Goal: Task Accomplishment & Management: Complete application form

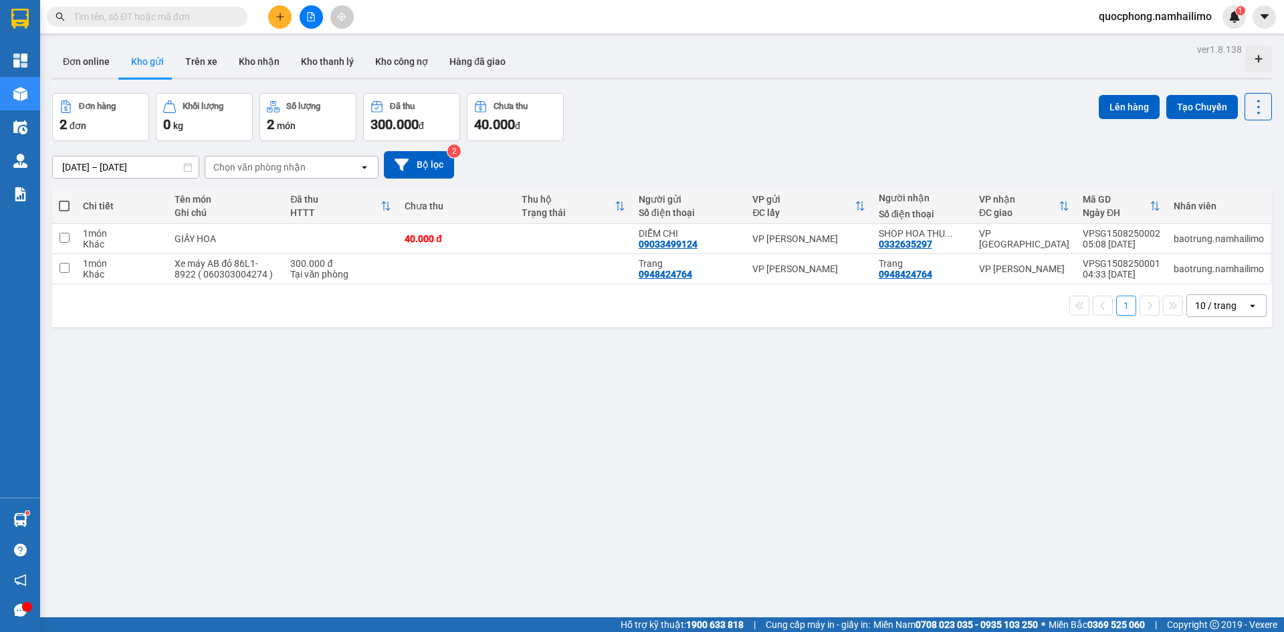
click at [191, 13] on input "text" at bounding box center [153, 16] width 158 height 15
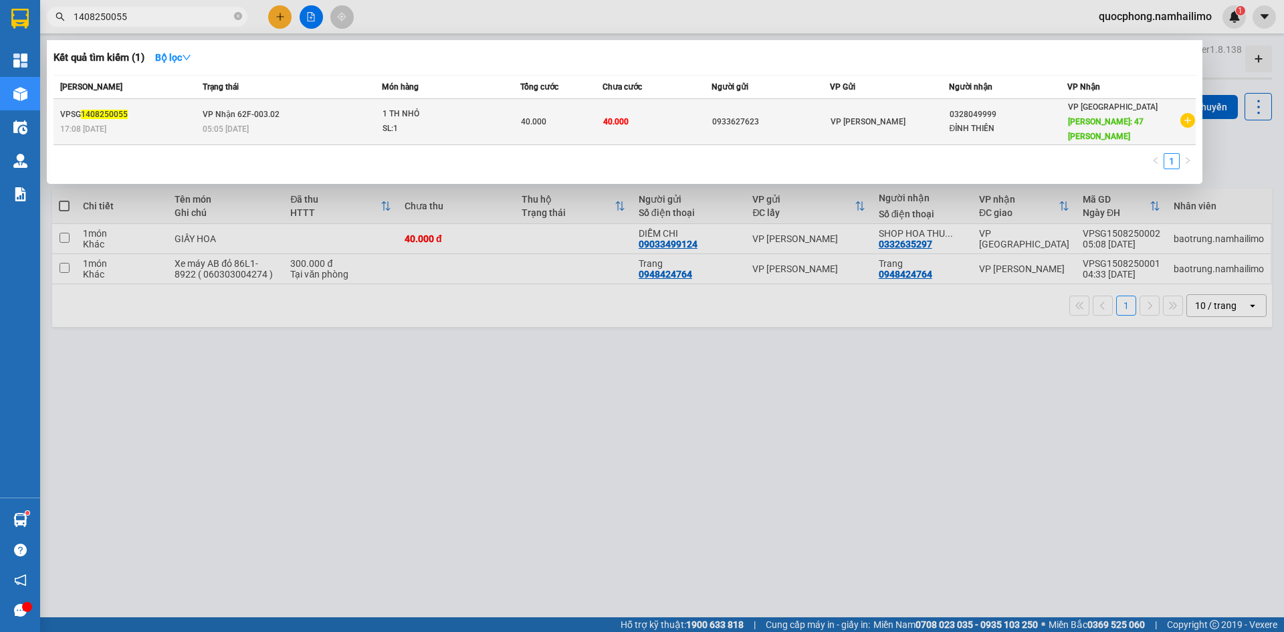
type input "1408250055"
click at [674, 119] on td "40.000" at bounding box center [658, 122] width 110 height 46
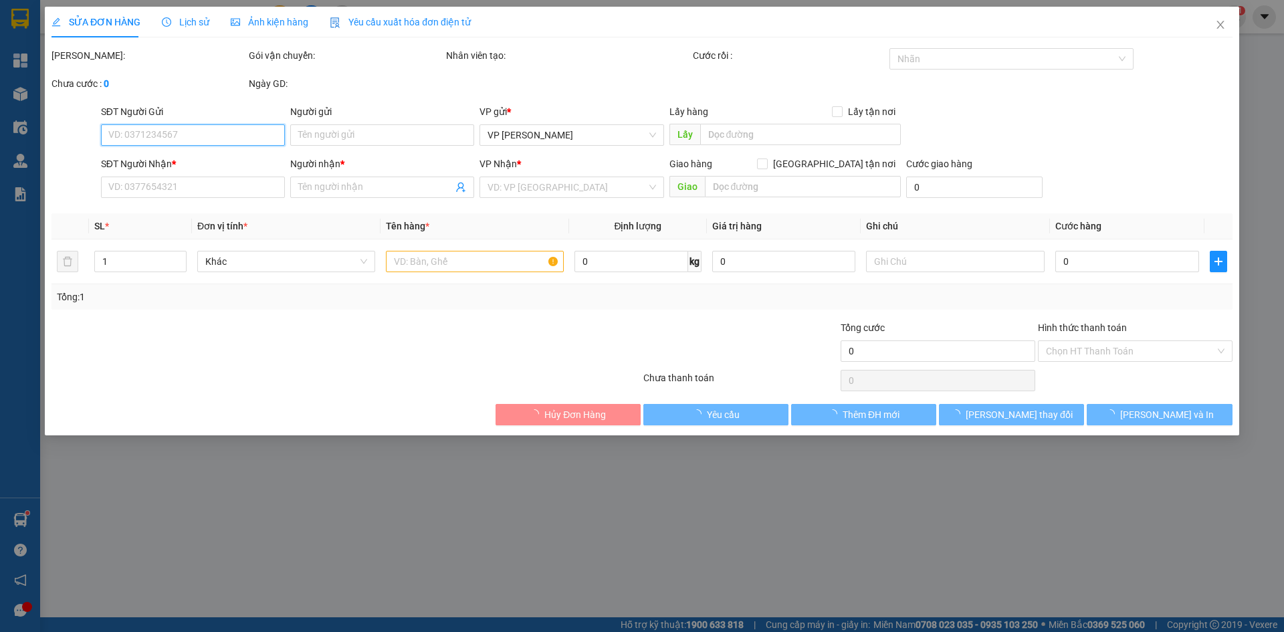
type input "0933627623"
type input "0328049999"
type input "ĐỈNH THIÊN"
type input "47 [PERSON_NAME]"
type input "10.000"
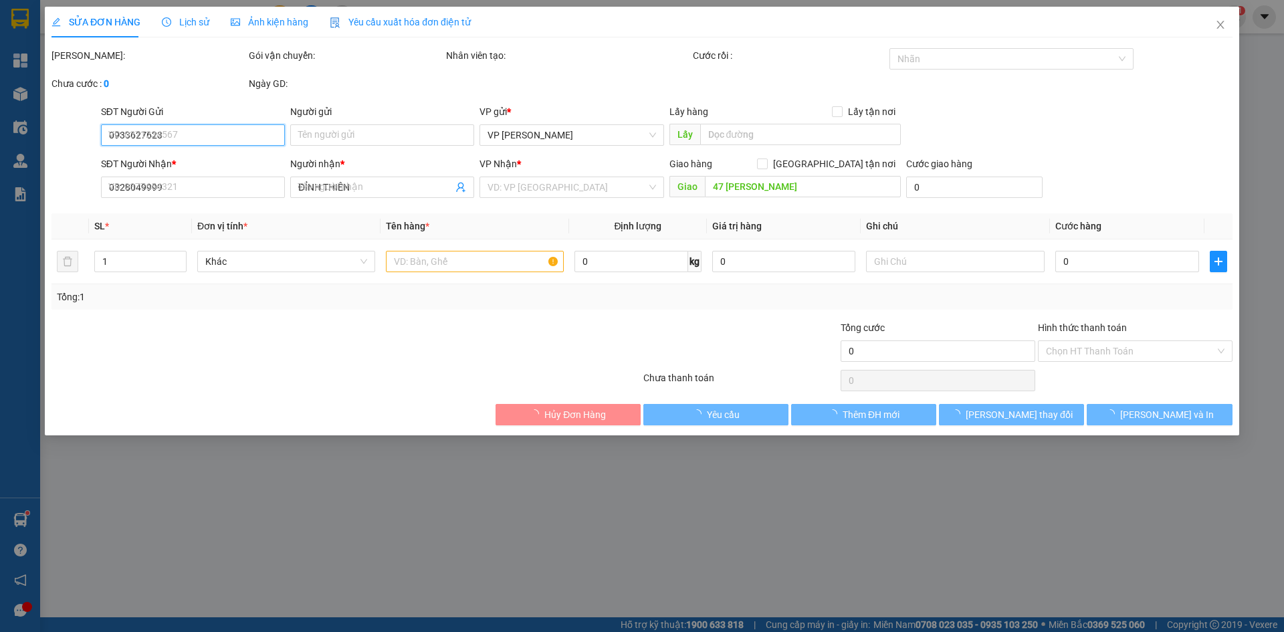
type input "40.000"
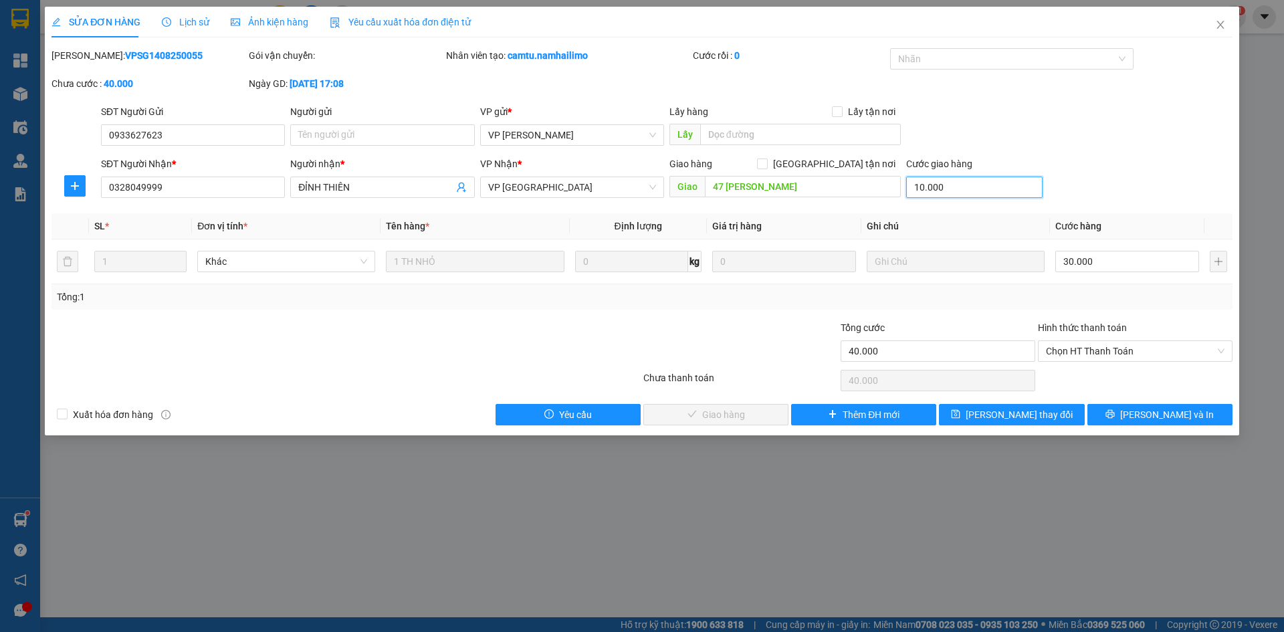
click at [958, 189] on input "10.000" at bounding box center [974, 187] width 136 height 21
type input "0"
type input "30.000"
type input "0"
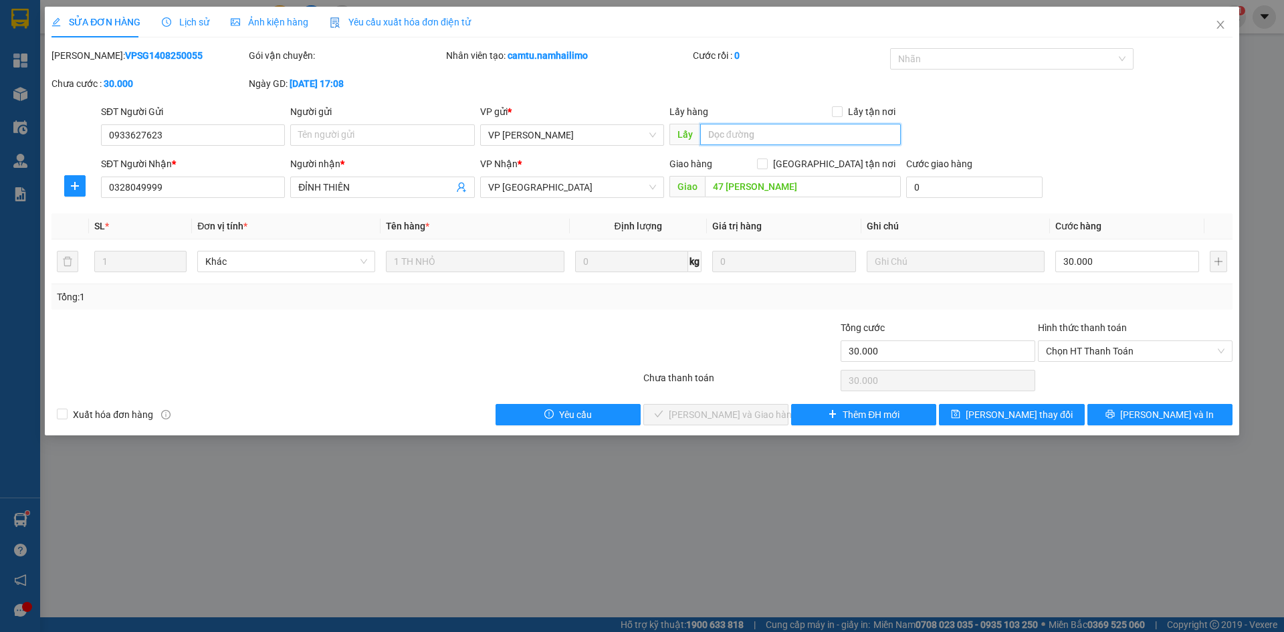
click at [774, 133] on input "text" at bounding box center [800, 134] width 201 height 21
type input "KHÁCH TỰ RA VP LẤY"
click at [1014, 412] on span "[PERSON_NAME] thay đổi" at bounding box center [1019, 414] width 107 height 15
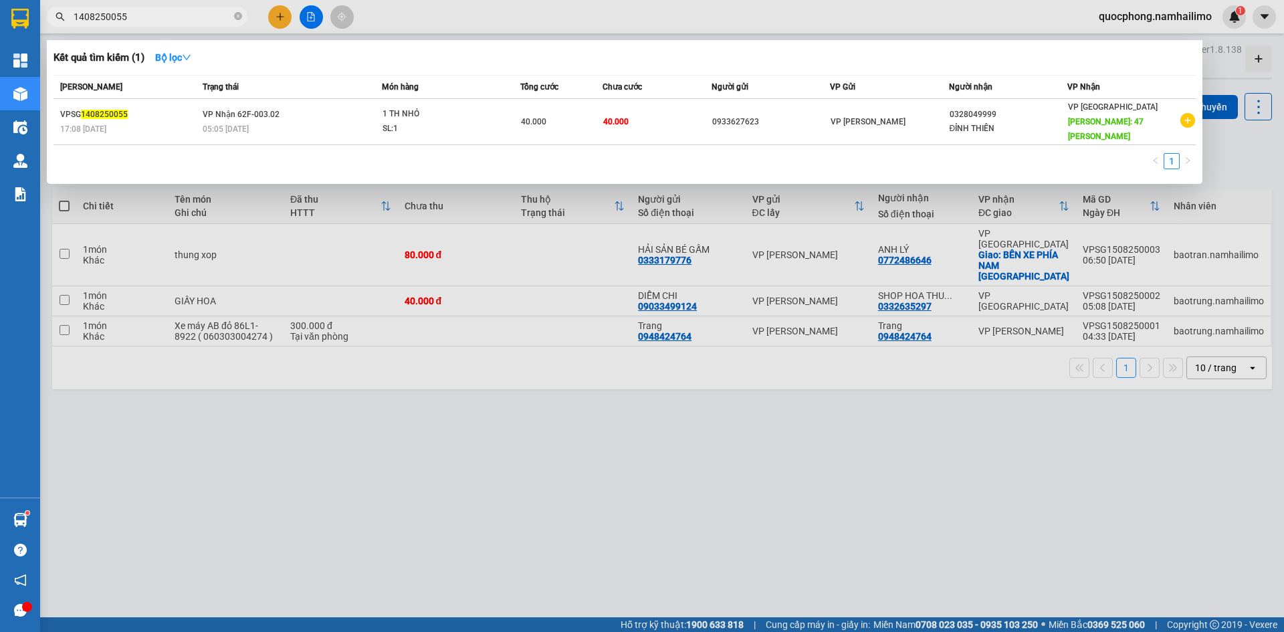
click at [181, 18] on input "1408250055" at bounding box center [153, 16] width 158 height 15
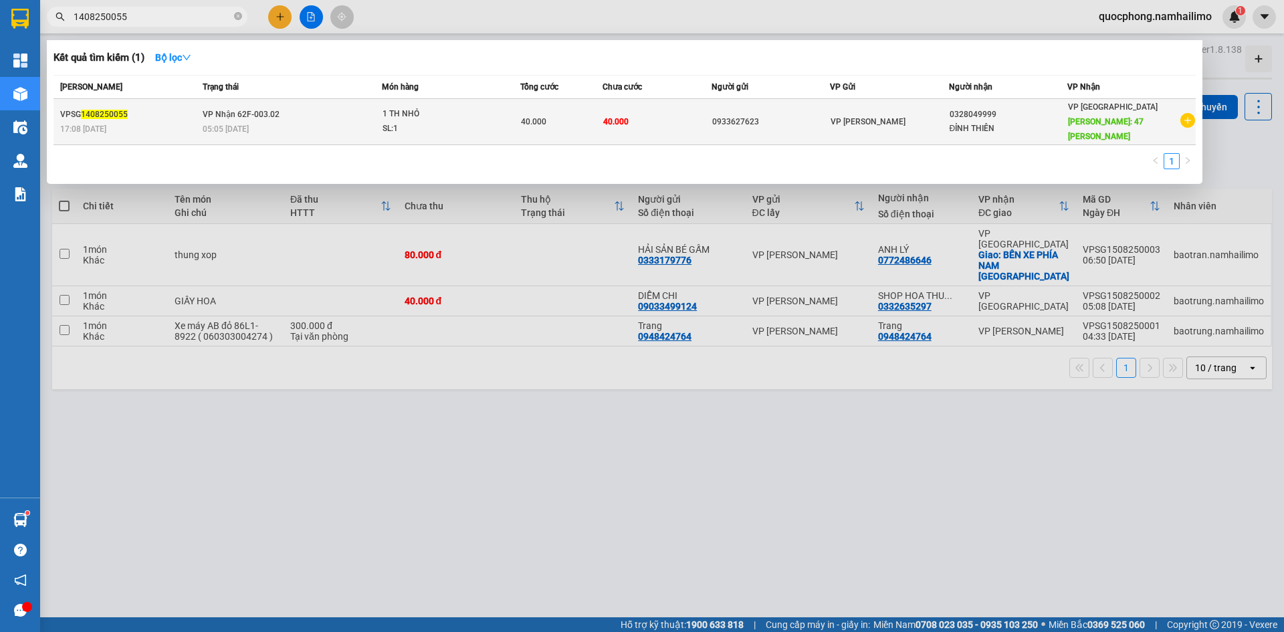
click at [801, 131] on td "0933627623" at bounding box center [771, 122] width 118 height 46
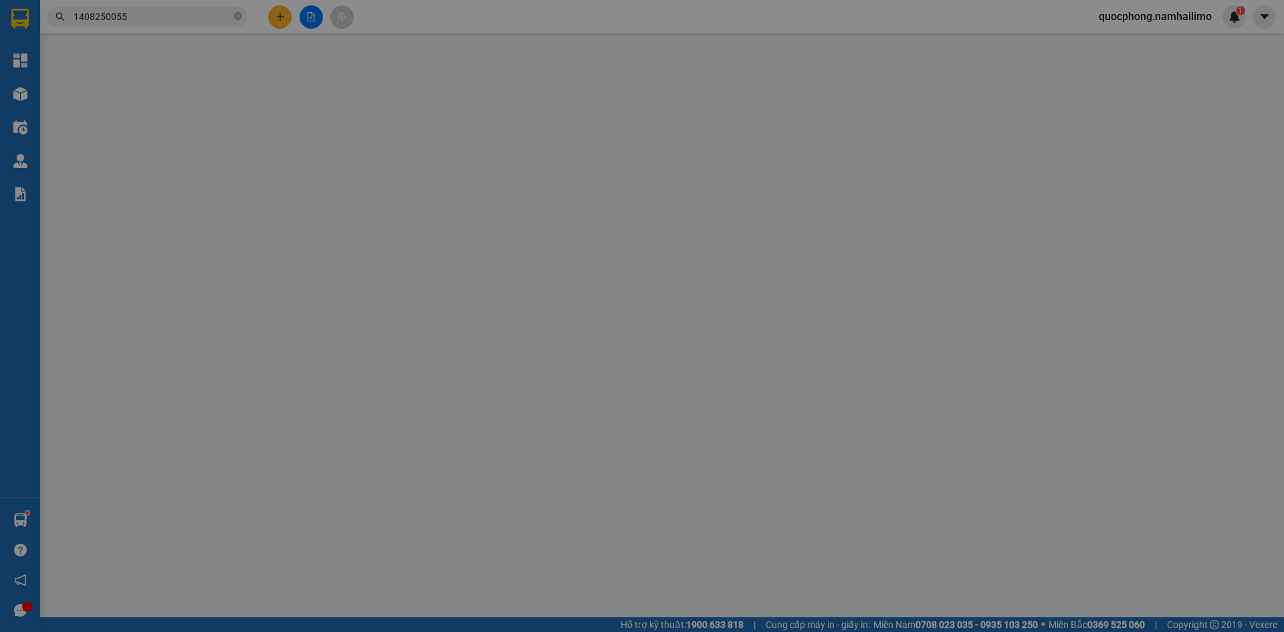
type input "0933627623"
type input "KHÁCH TỰ RA VP LẤY"
type input "0328049999"
type input "ĐỈNH THIÊN"
type input "47 [PERSON_NAME]"
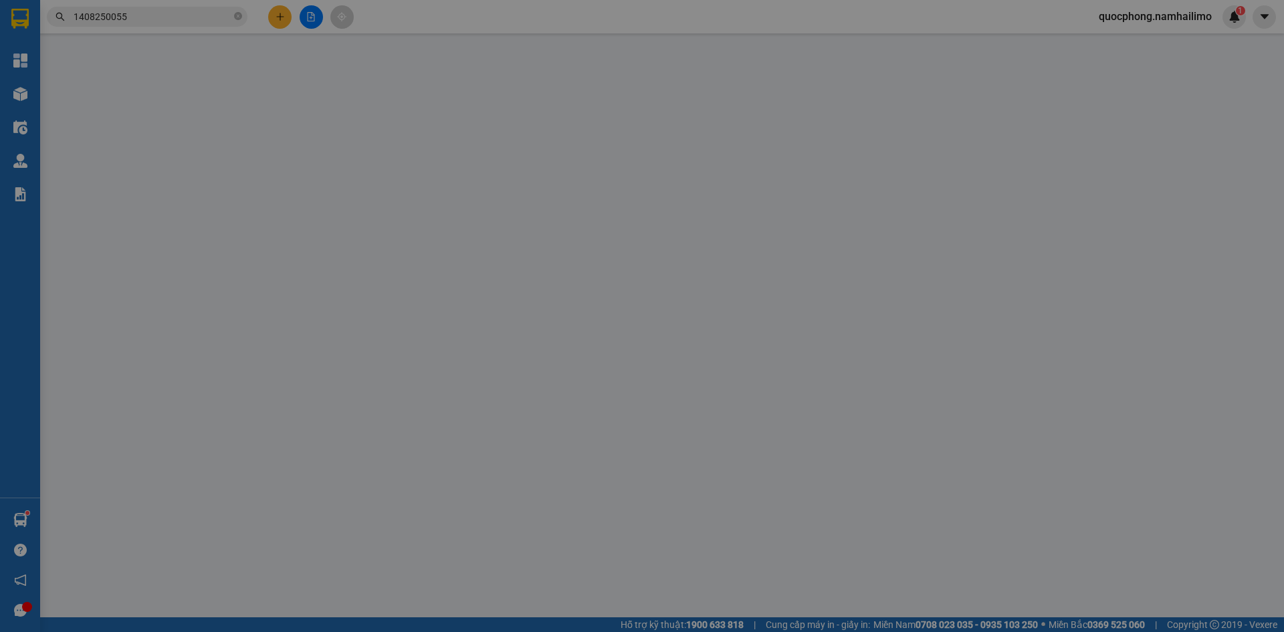
type input "30.000"
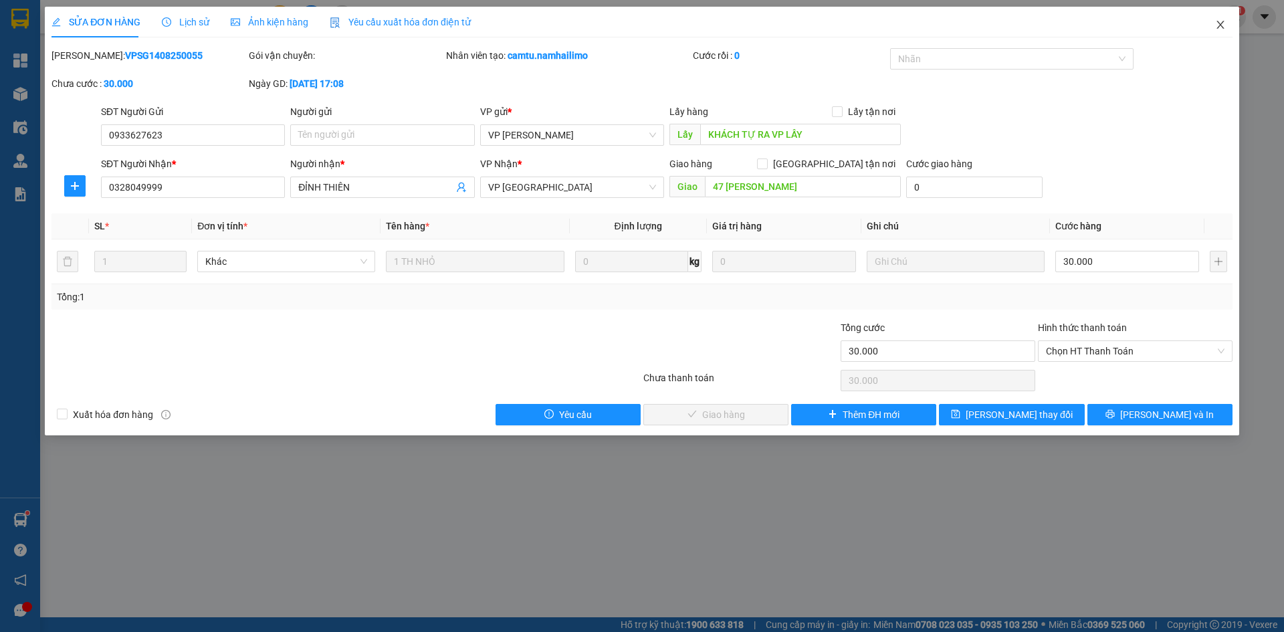
click at [1220, 19] on span "Close" at bounding box center [1220, 25] width 37 height 37
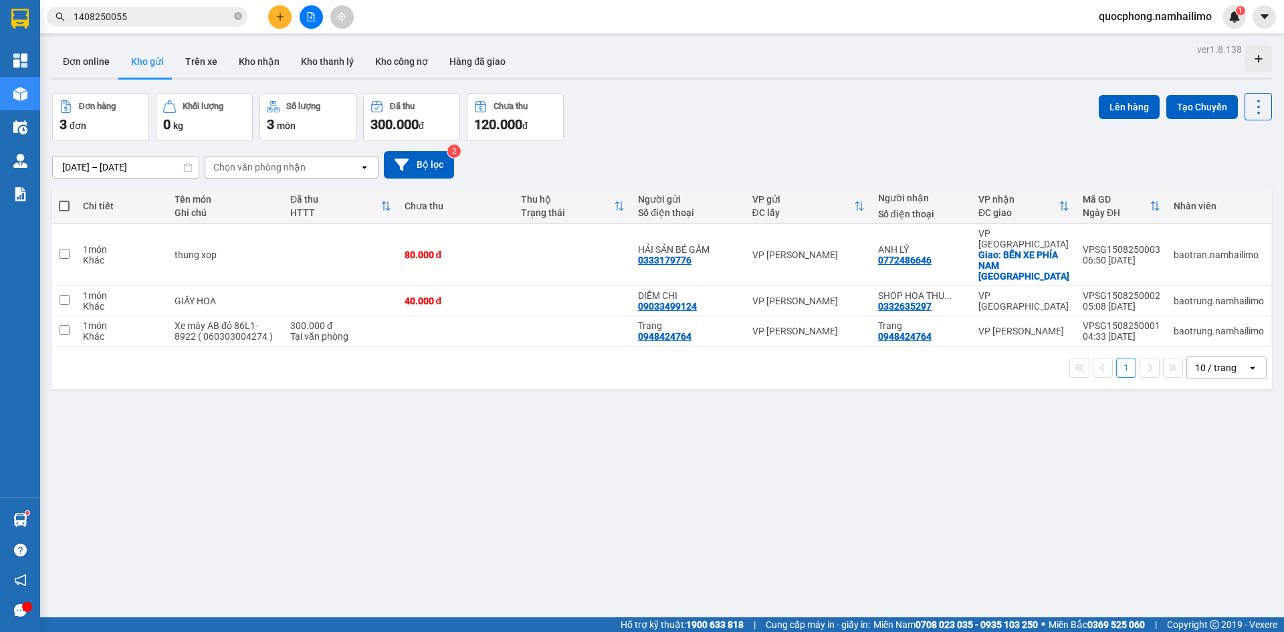
click at [154, 19] on input "1408250055" at bounding box center [153, 16] width 158 height 15
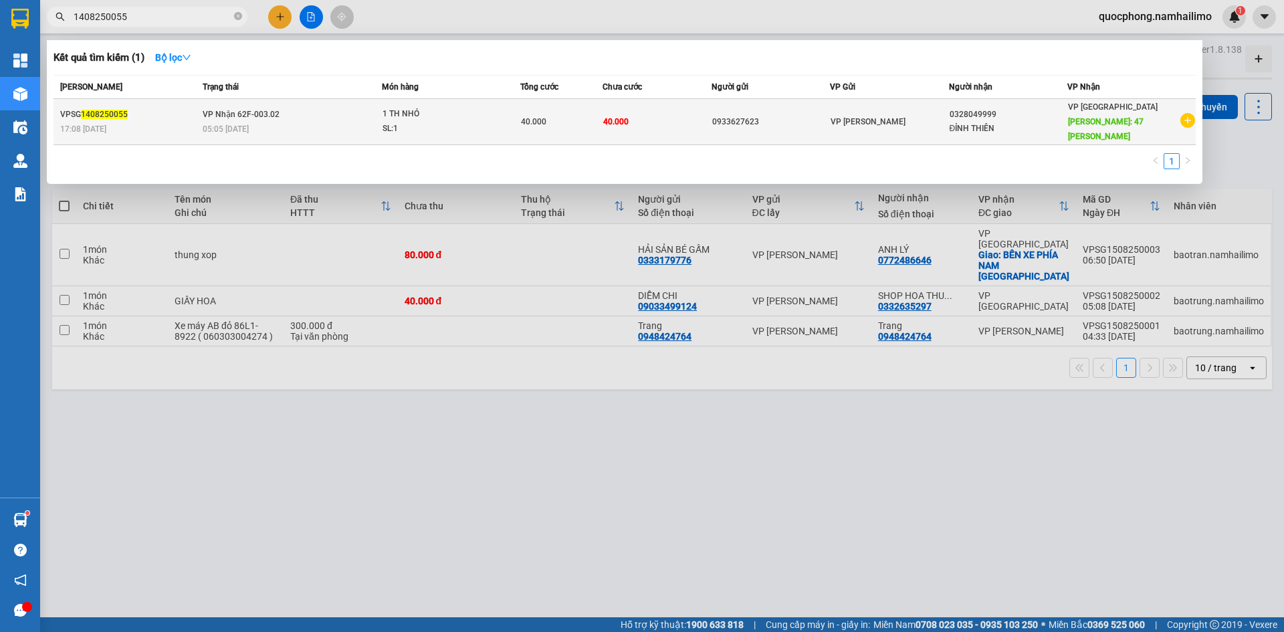
click at [710, 109] on td "40.000" at bounding box center [658, 122] width 110 height 46
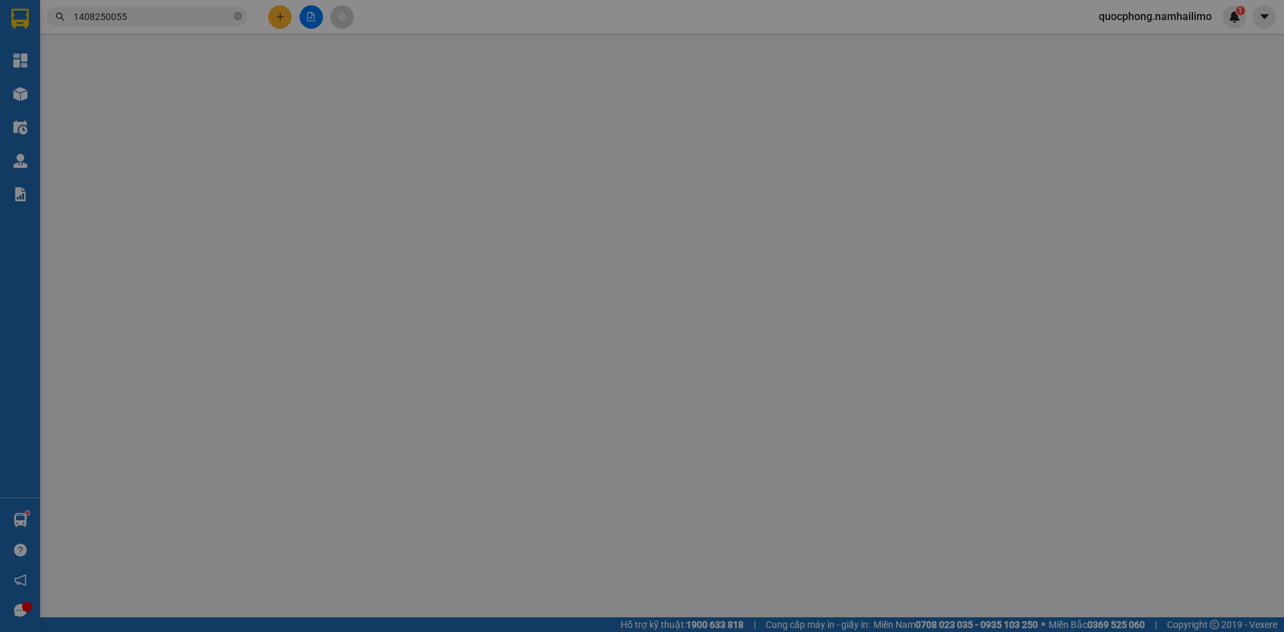
type input "0933627623"
type input "KHÁCH TỰ RA VP LẤY"
type input "0328049999"
type input "ĐỈNH THIÊN"
type input "47 [PERSON_NAME]"
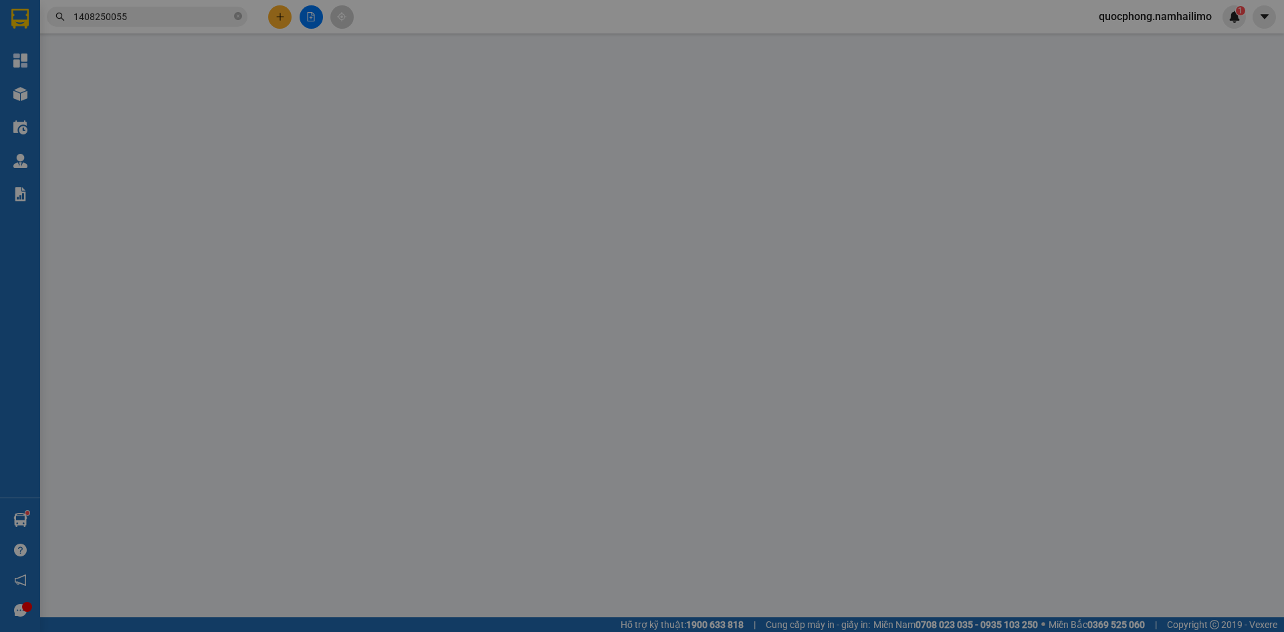
type input "30.000"
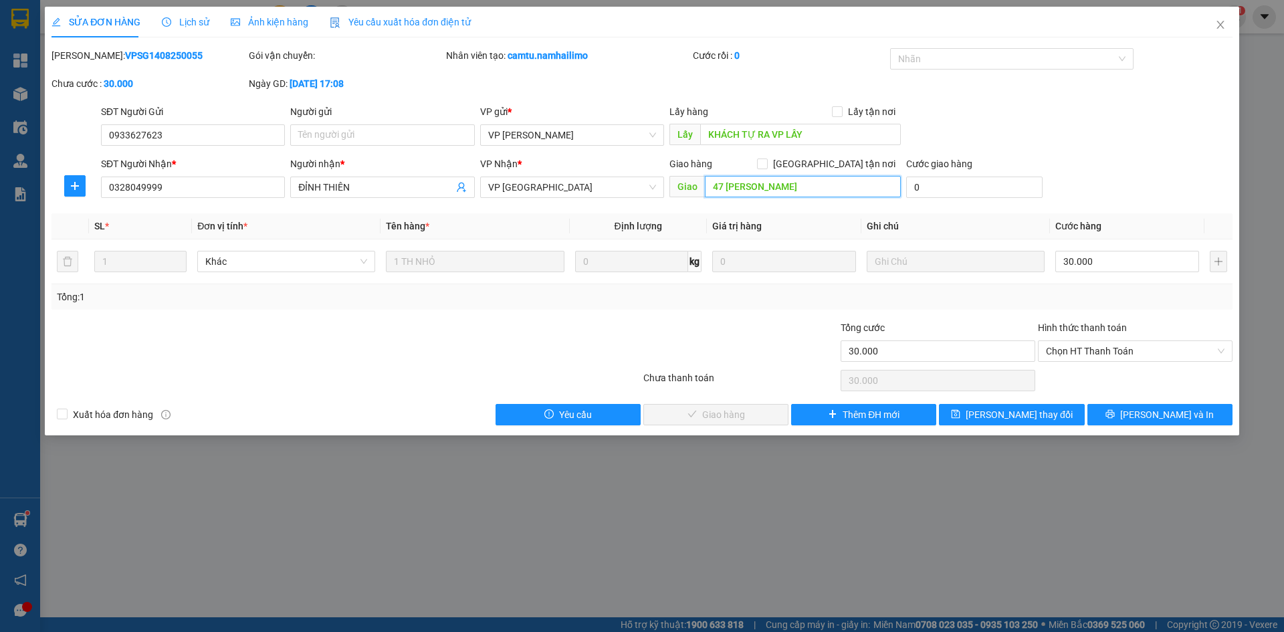
click at [794, 187] on input "47 [PERSON_NAME]" at bounding box center [803, 186] width 196 height 21
click at [960, 417] on icon "save" at bounding box center [955, 413] width 9 height 9
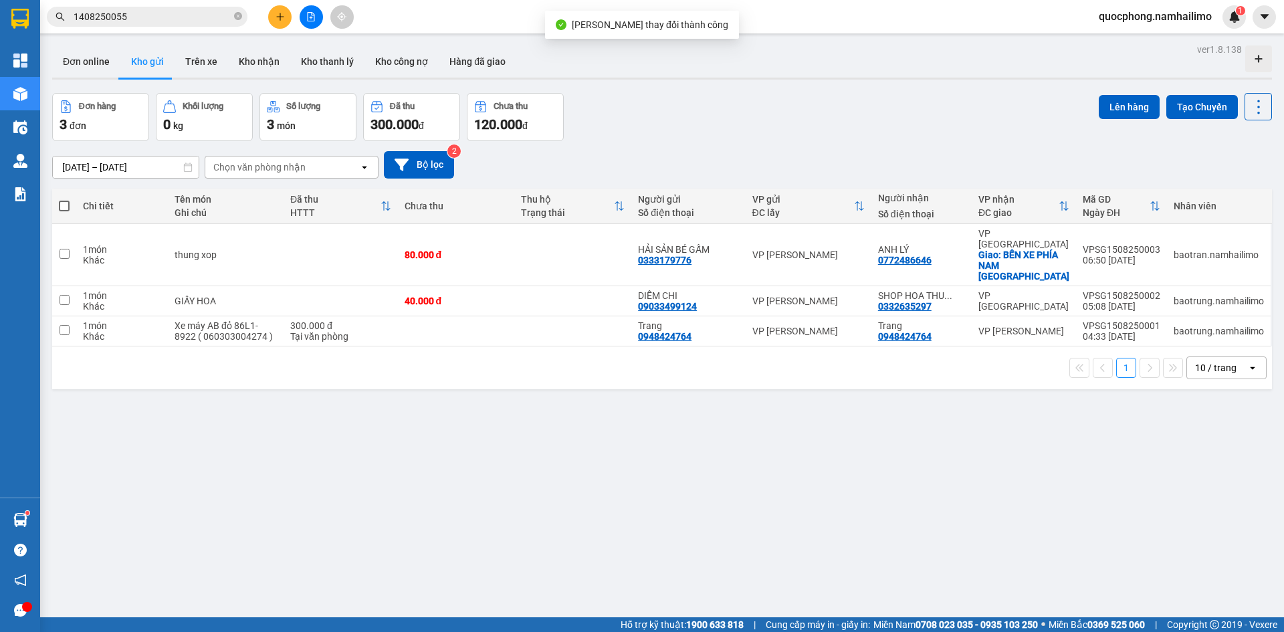
click at [172, 19] on input "1408250055" at bounding box center [153, 16] width 158 height 15
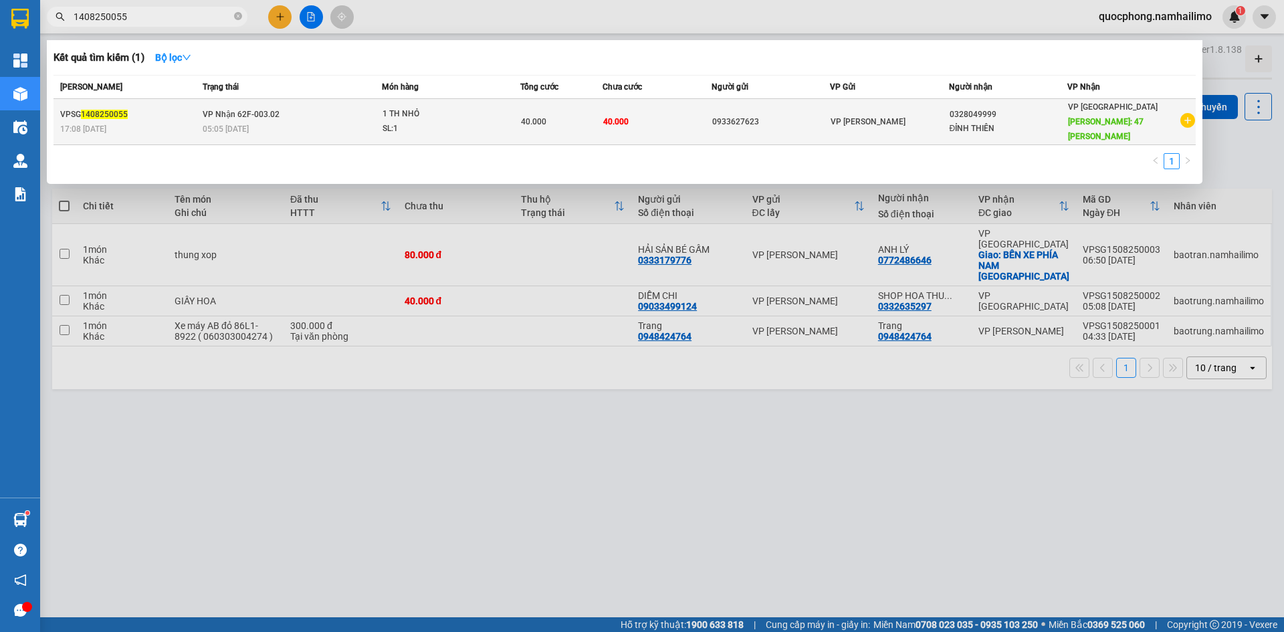
click at [687, 126] on td "40.000" at bounding box center [658, 122] width 110 height 46
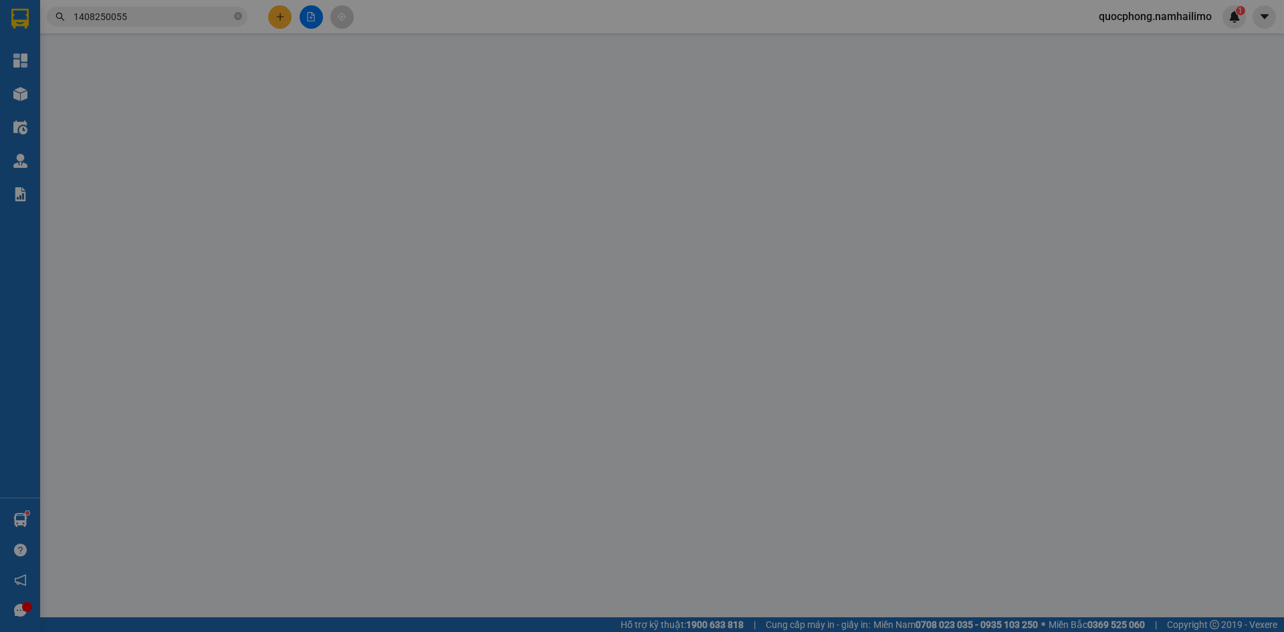
type input "0933627623"
type input "KHÁCH TỰ RA VP LẤY"
type input "0328049999"
type input "ĐỈNH THIÊN"
type input "30.000"
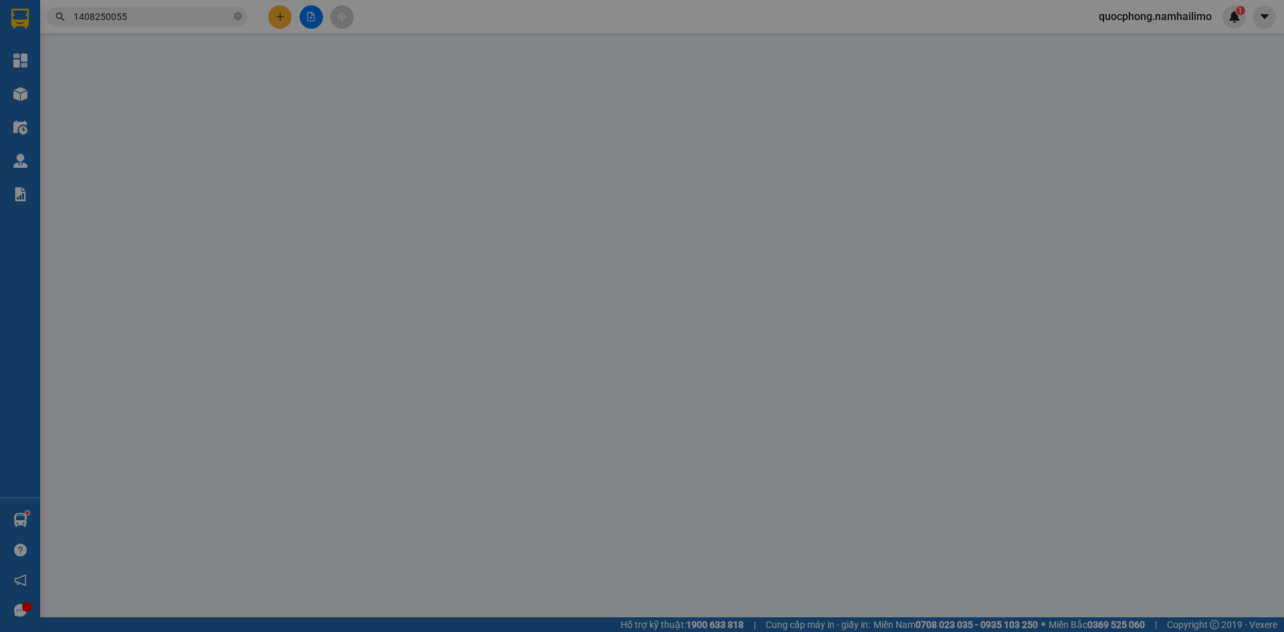
type input "30.000"
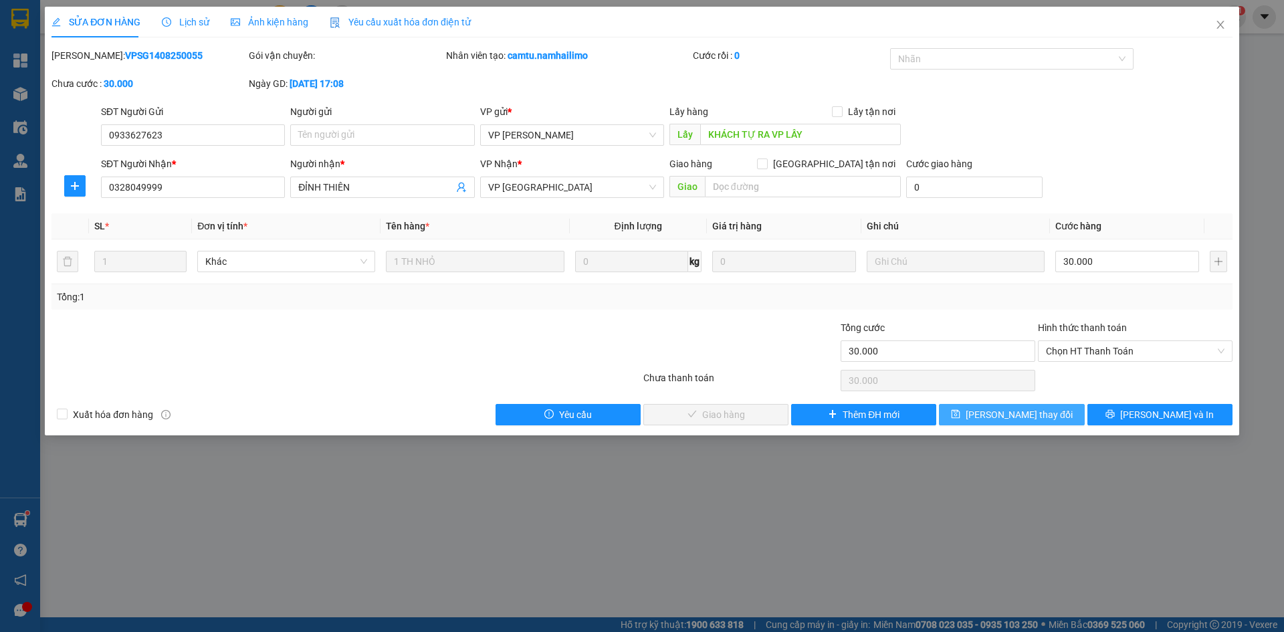
click at [989, 415] on button "[PERSON_NAME] thay đổi" at bounding box center [1011, 414] width 145 height 21
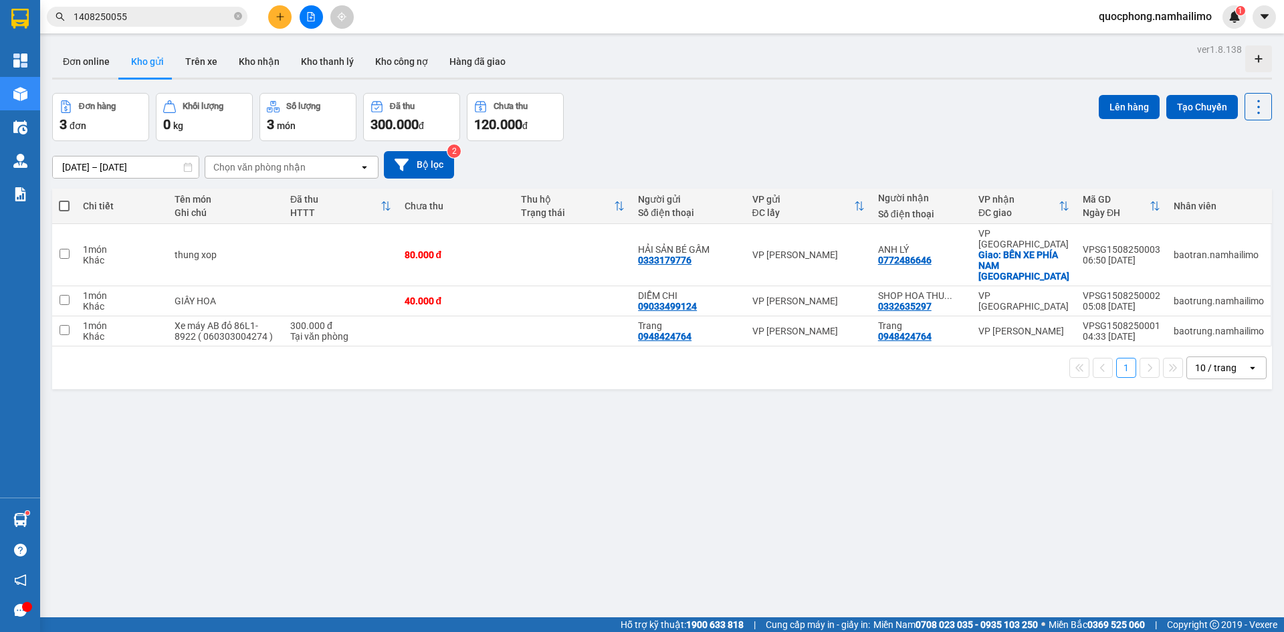
click at [156, 21] on input "1408250055" at bounding box center [153, 16] width 158 height 15
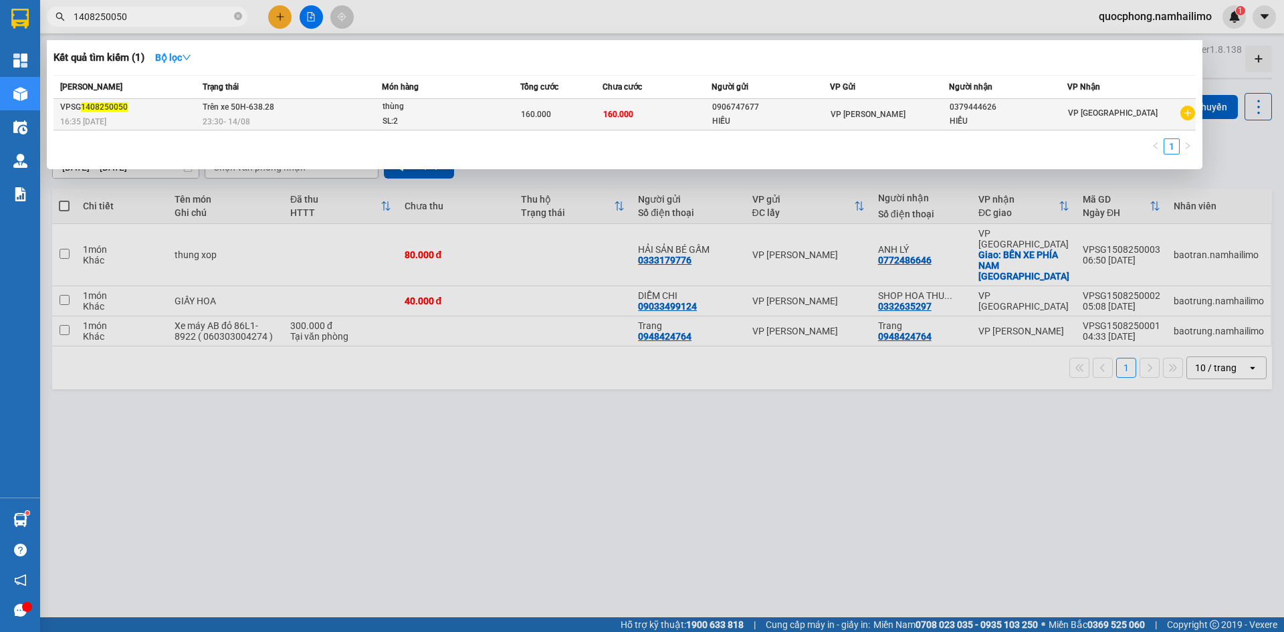
type input "1408250050"
click at [468, 115] on div "SL: 2" at bounding box center [433, 121] width 100 height 15
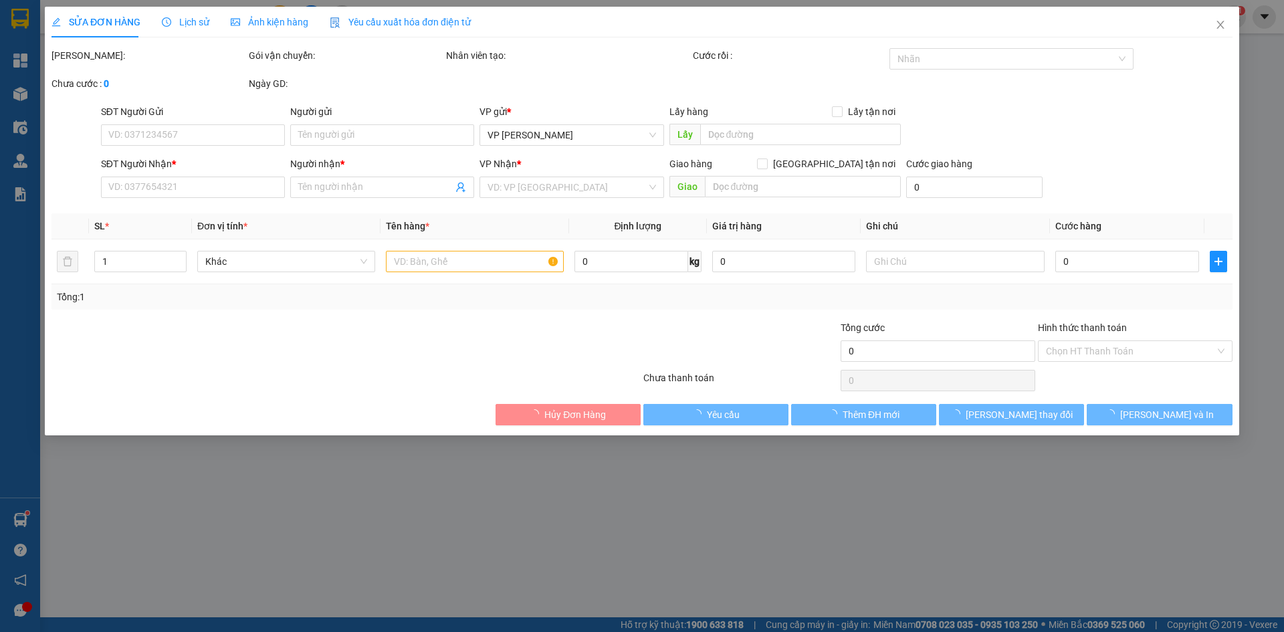
type input "0906747677"
type input "HIẾU"
type input "0379444626"
type input "HIỂU"
type input "160.000"
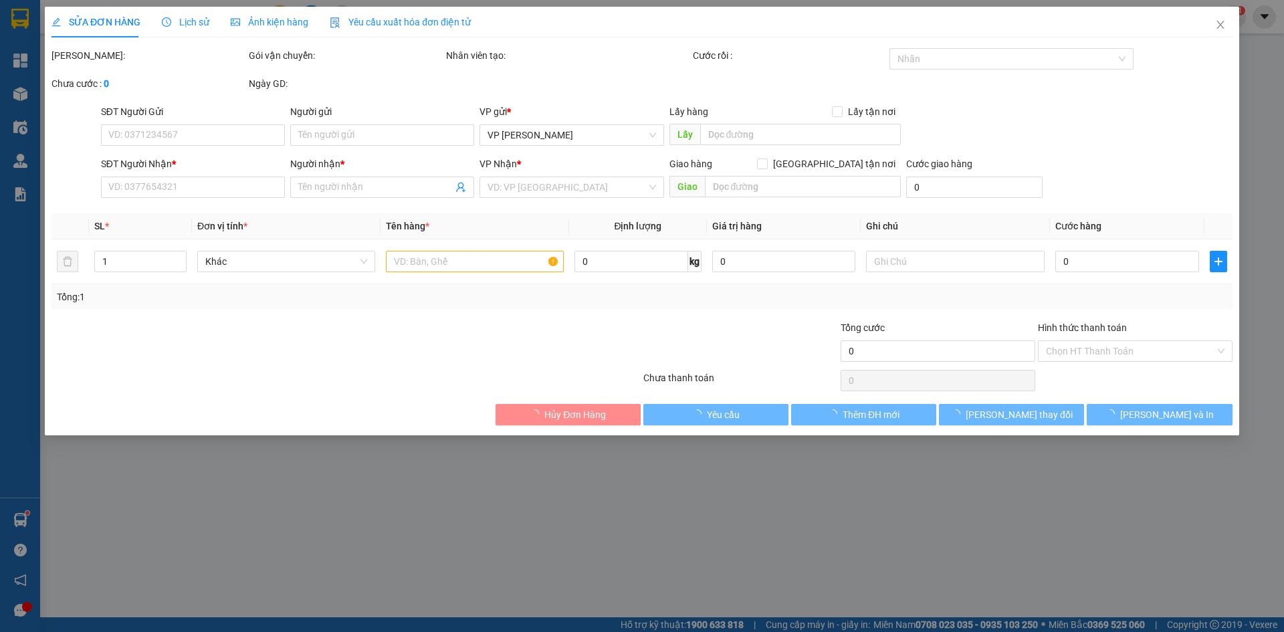
type input "160.000"
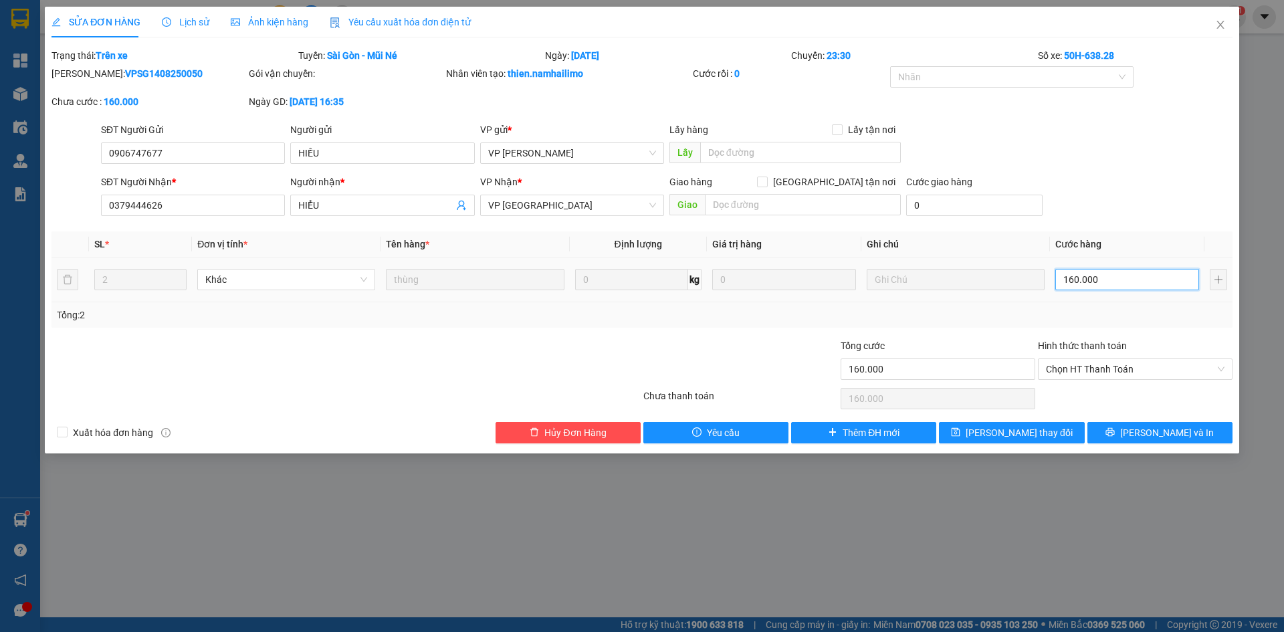
click at [1119, 279] on input "160.000" at bounding box center [1127, 279] width 144 height 21
type input "1"
type input "10"
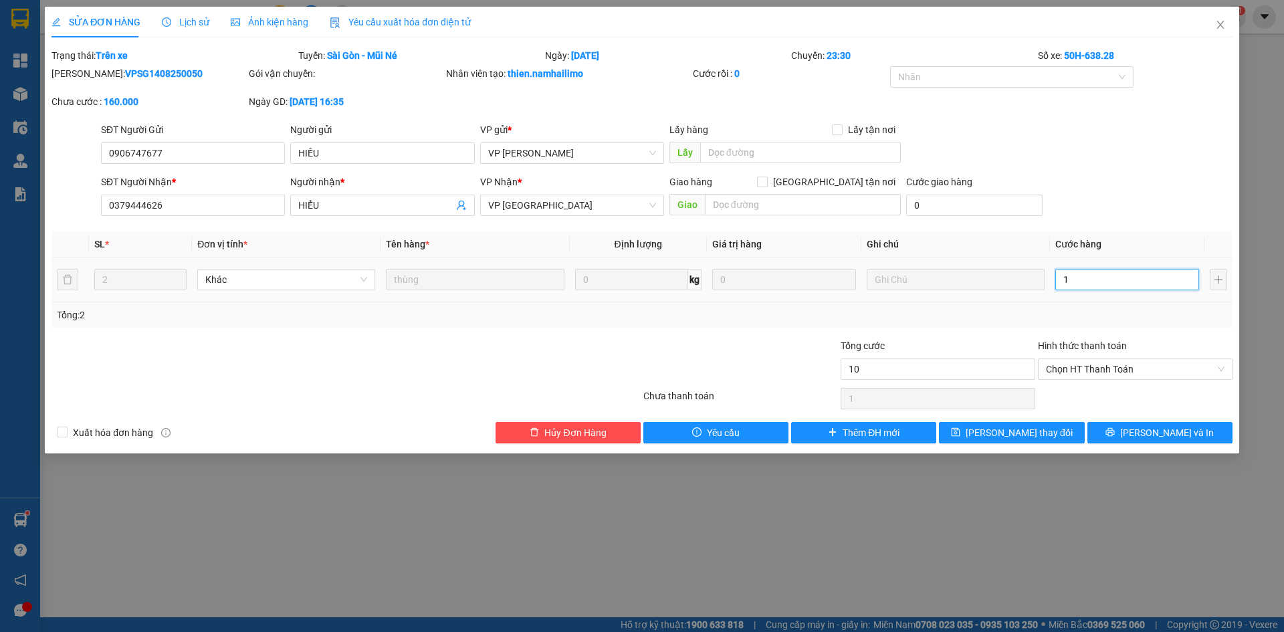
type input "10"
type input "100"
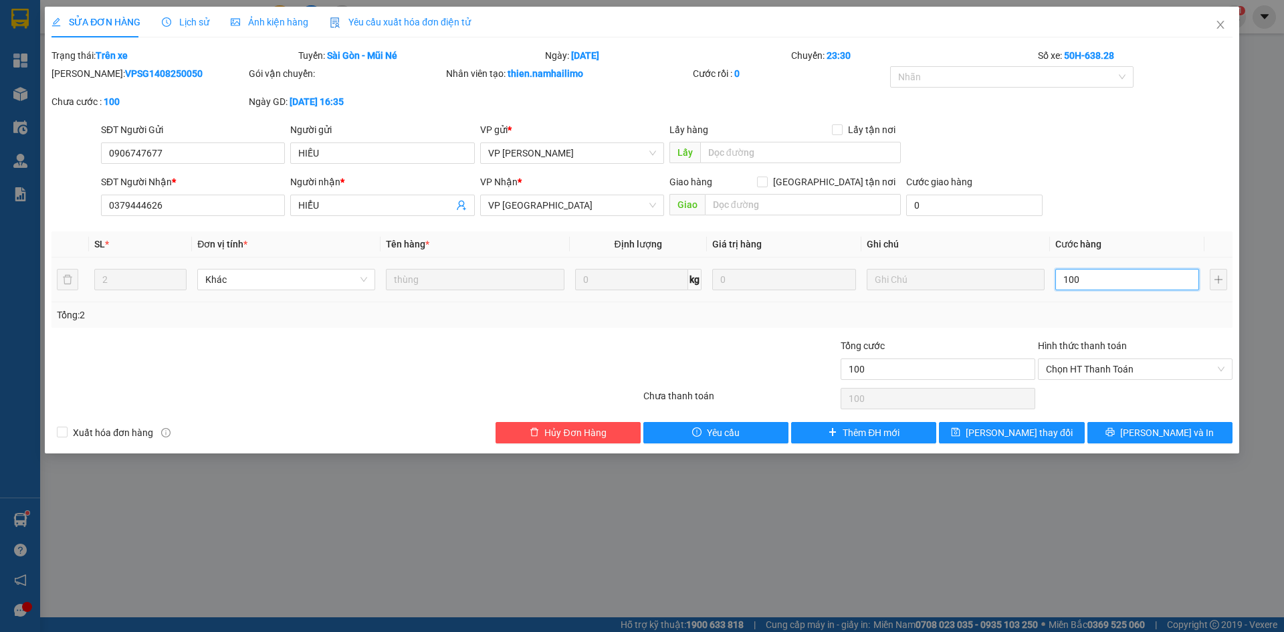
type input "1.000"
type input "10.000"
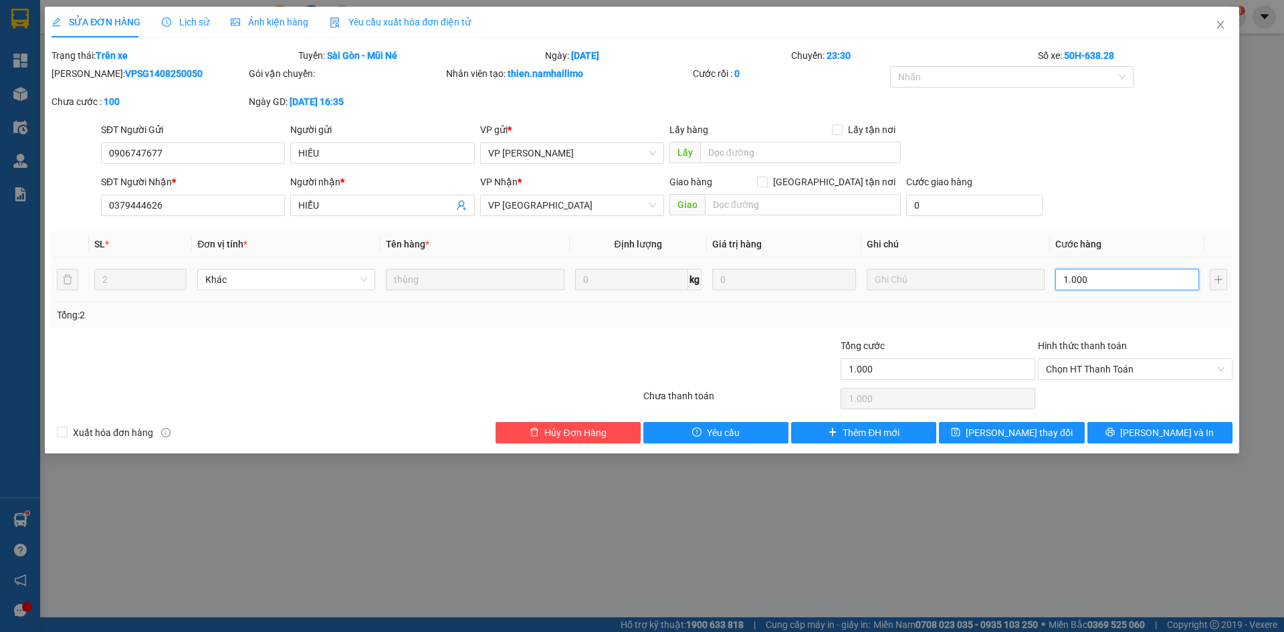
type input "10.000"
type input "100.000"
click at [1010, 437] on span "[PERSON_NAME] thay đổi" at bounding box center [1019, 432] width 107 height 15
